Goal: Task Accomplishment & Management: Manage account settings

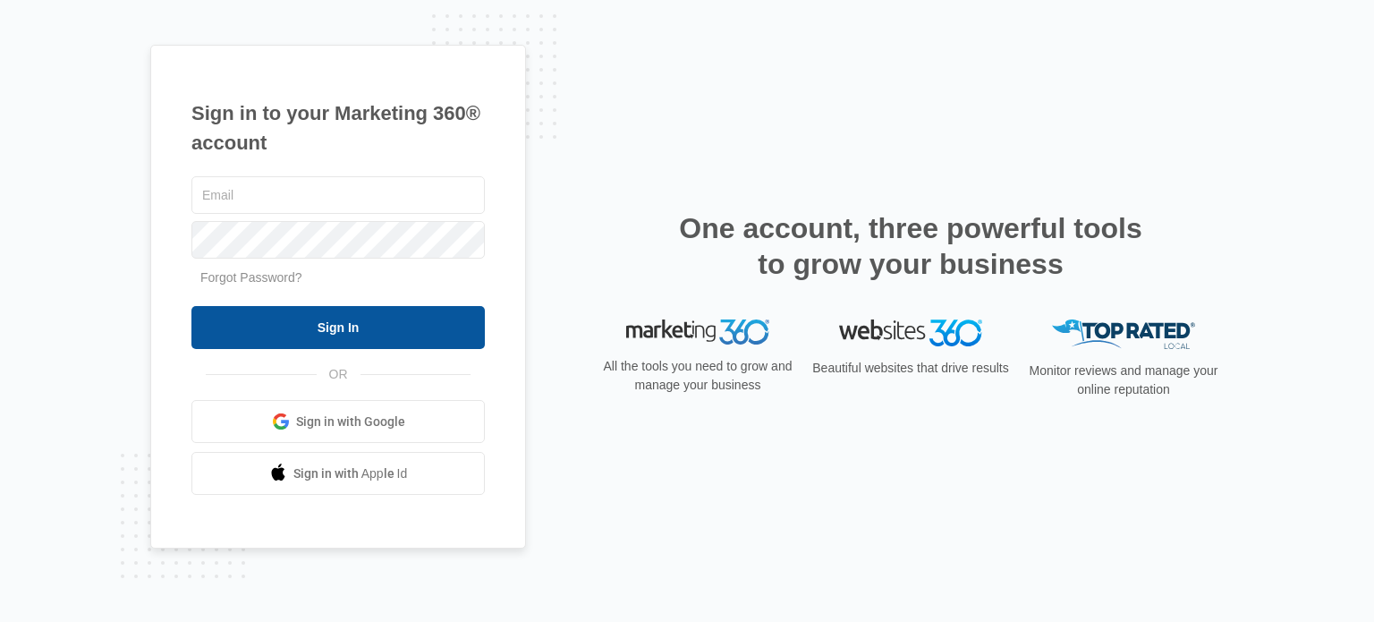
type input "[EMAIL_ADDRESS][DOMAIN_NAME]"
click at [406, 335] on input "Sign In" at bounding box center [337, 327] width 293 height 43
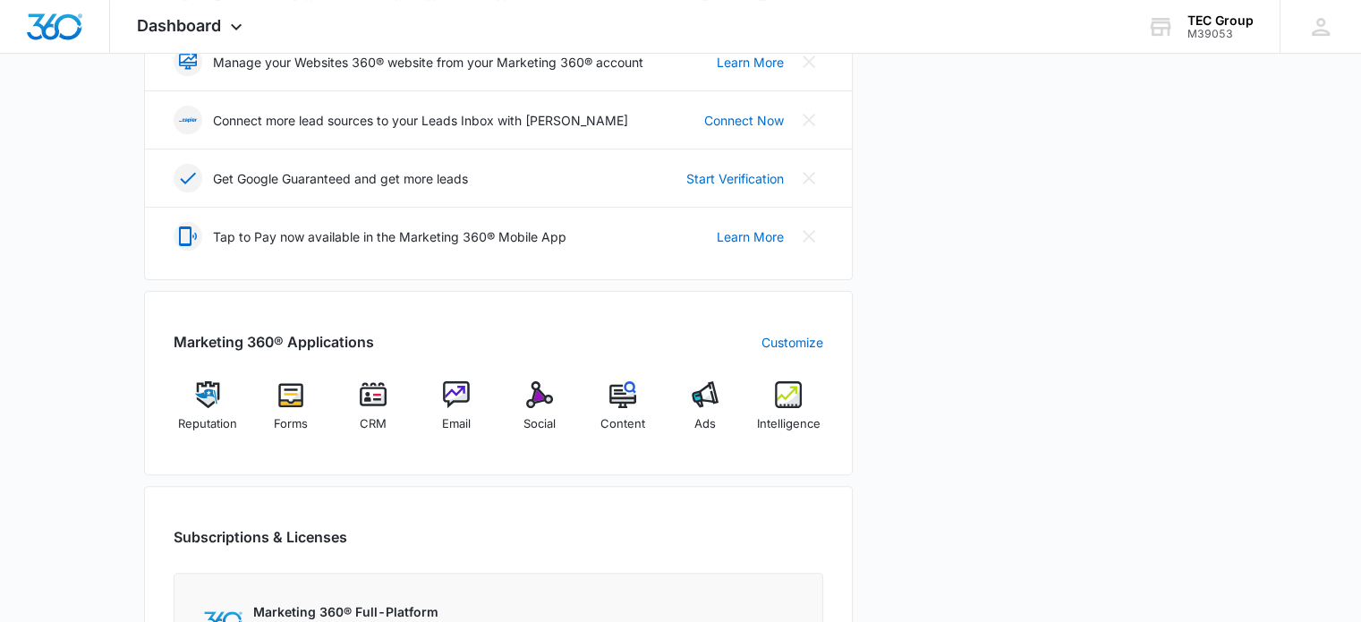
scroll to position [626, 0]
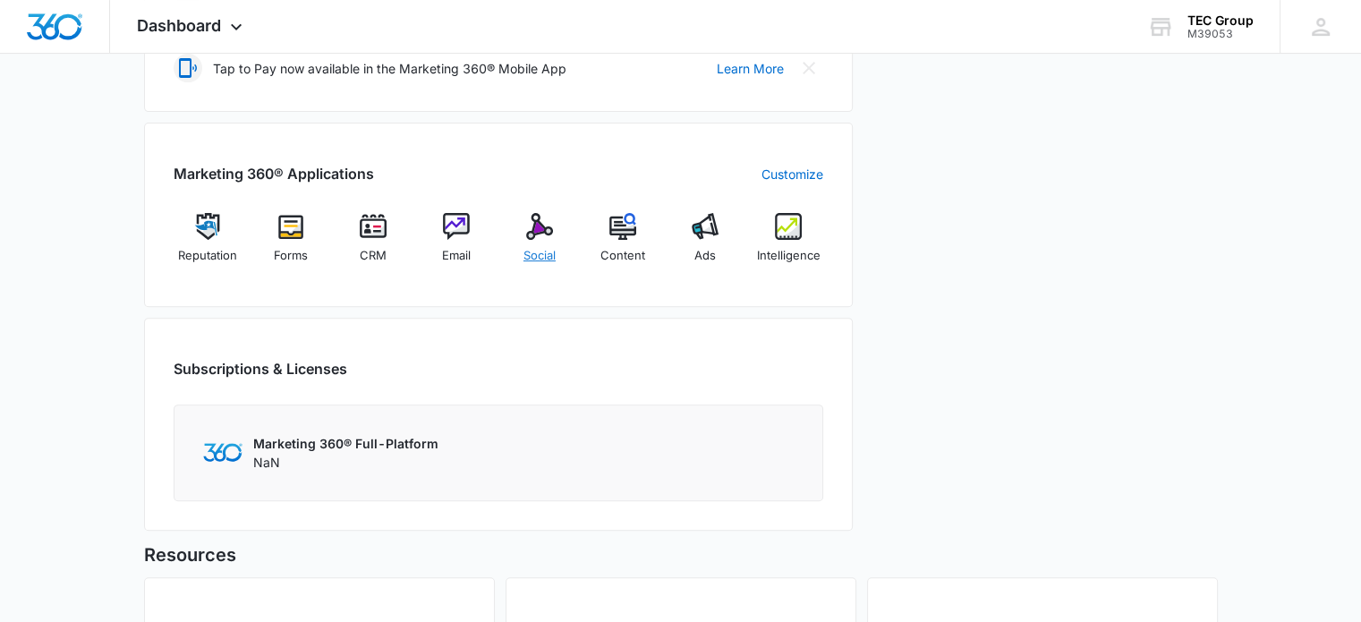
click at [536, 234] on img at bounding box center [539, 226] width 27 height 27
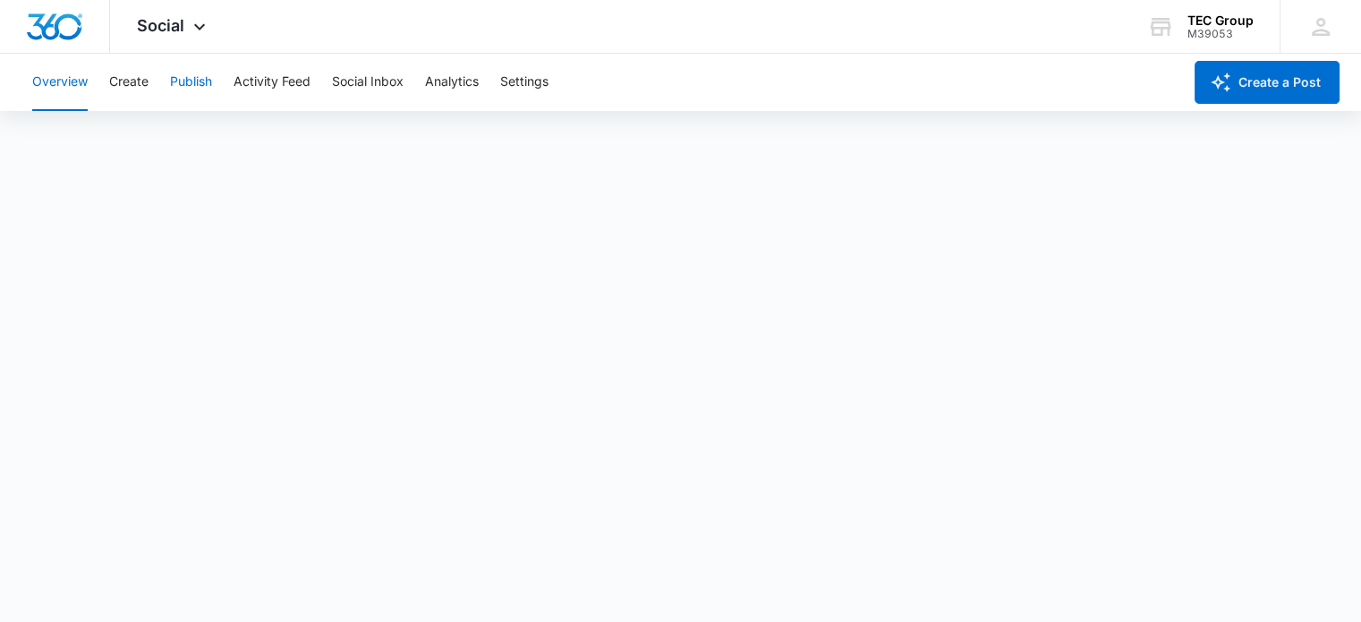
click at [186, 81] on button "Publish" at bounding box center [191, 82] width 42 height 57
click at [138, 83] on button "Create" at bounding box center [128, 82] width 39 height 57
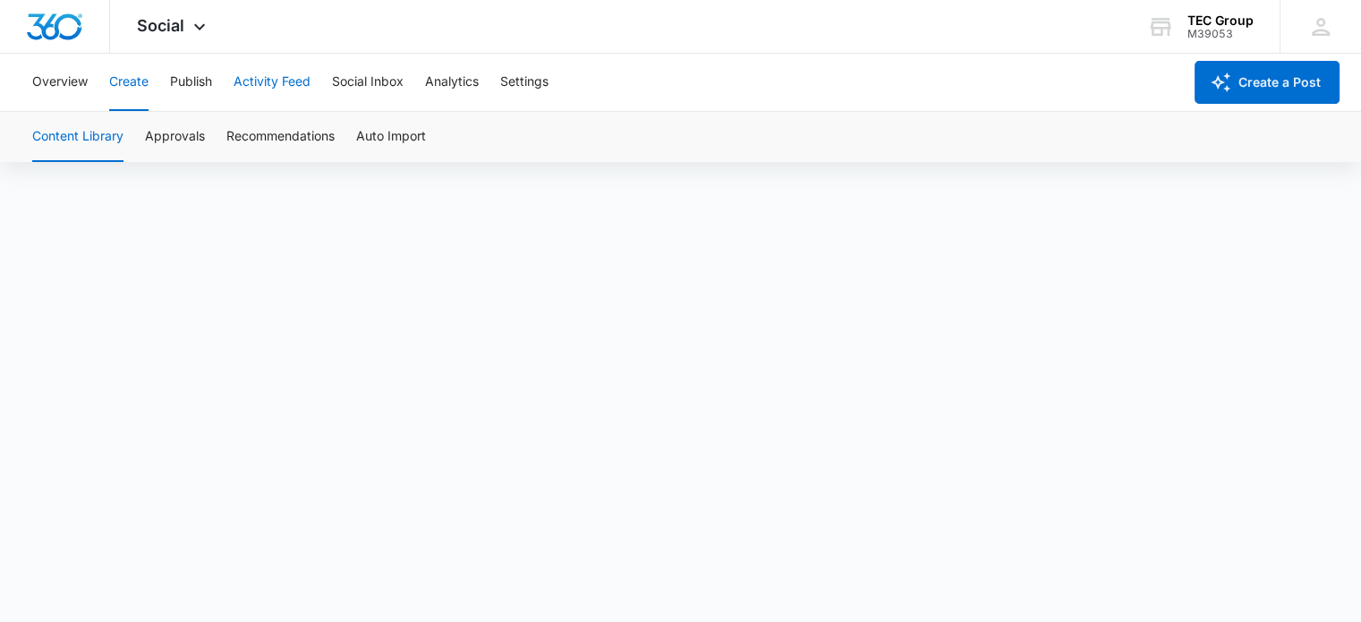
scroll to position [13, 0]
click at [189, 95] on button "Publish" at bounding box center [191, 82] width 42 height 57
click at [1172, 31] on icon at bounding box center [1160, 26] width 27 height 27
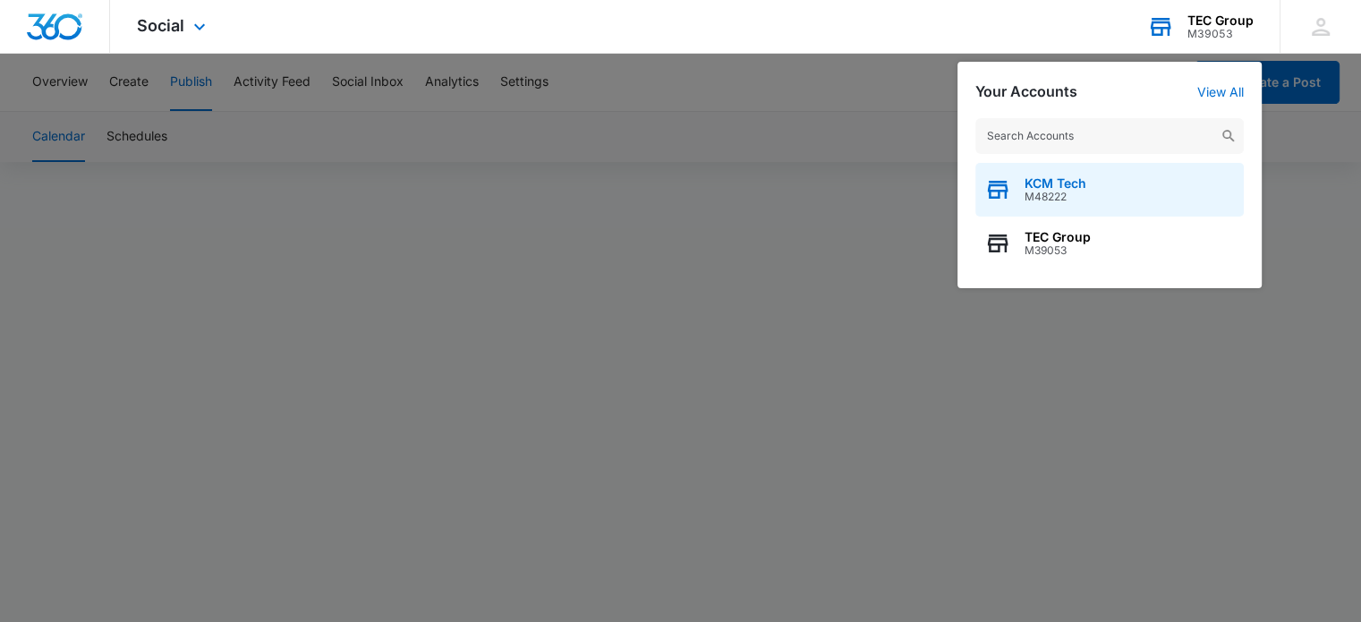
click at [1038, 187] on span "KCM Tech" at bounding box center [1055, 183] width 62 height 14
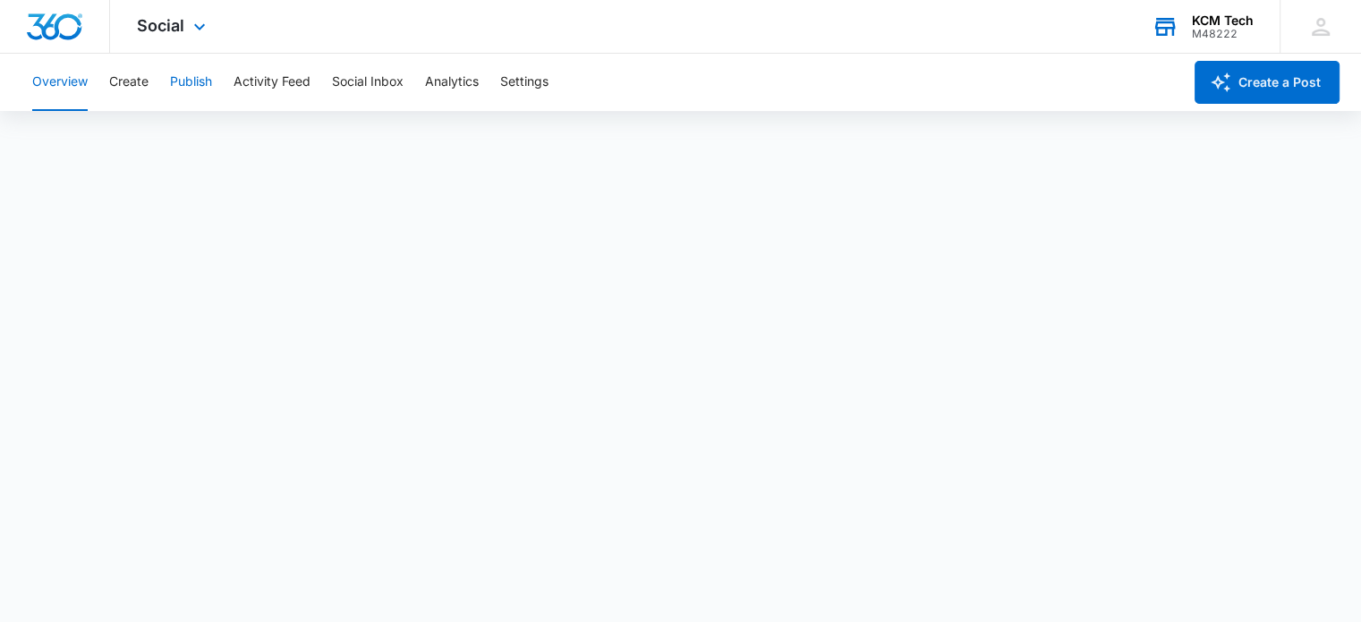
click at [197, 67] on button "Publish" at bounding box center [191, 82] width 42 height 57
click at [111, 83] on button "Create" at bounding box center [128, 82] width 39 height 57
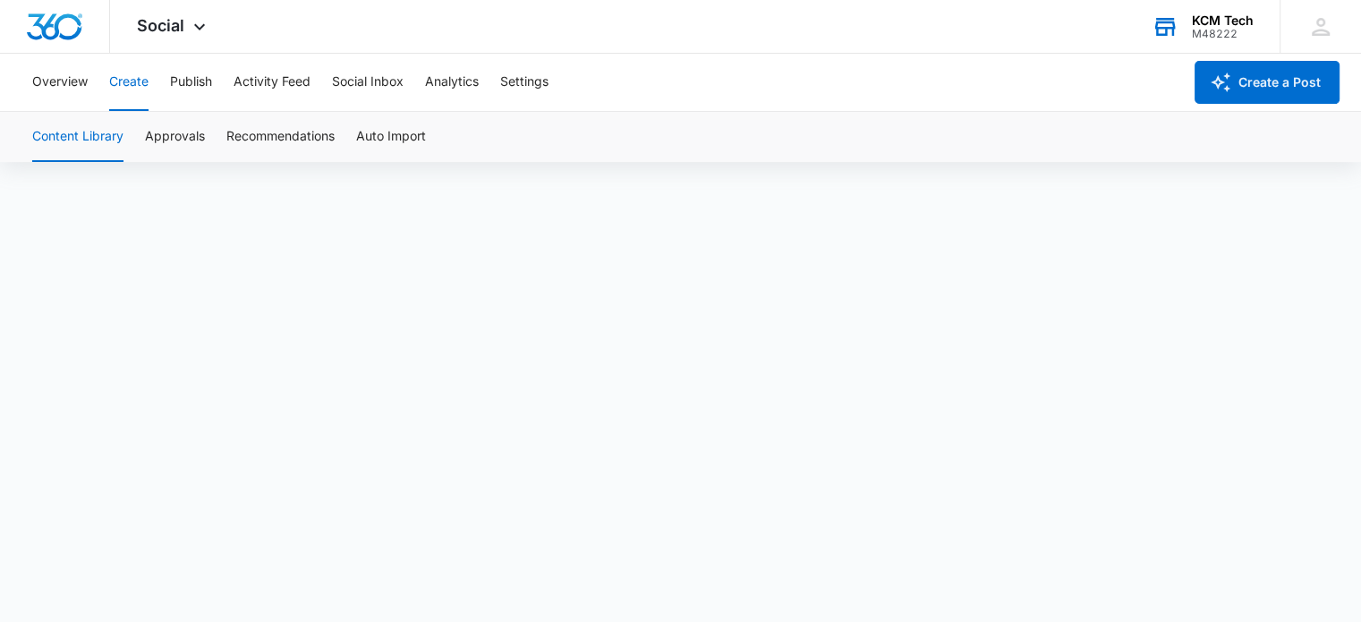
click at [1202, 39] on div "KCM Tech M48222 Your Accounts View All" at bounding box center [1201, 26] width 155 height 53
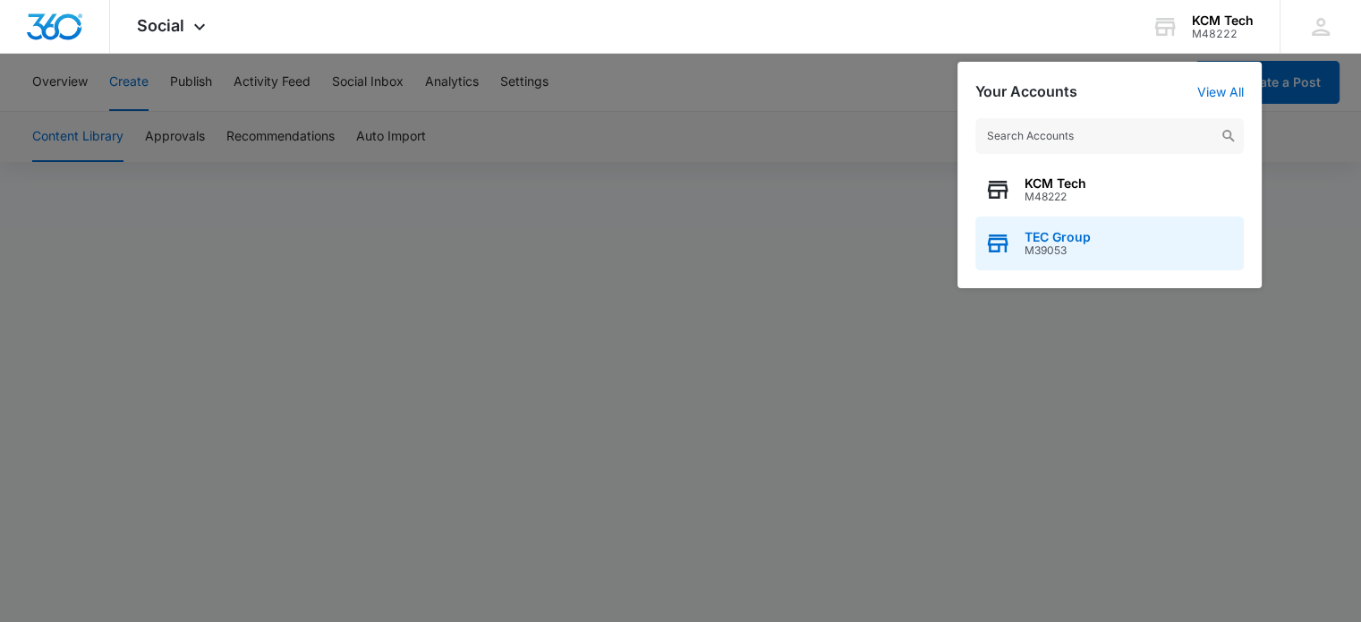
click at [1050, 252] on span "M39053" at bounding box center [1057, 250] width 66 height 13
